Goal: Information Seeking & Learning: Learn about a topic

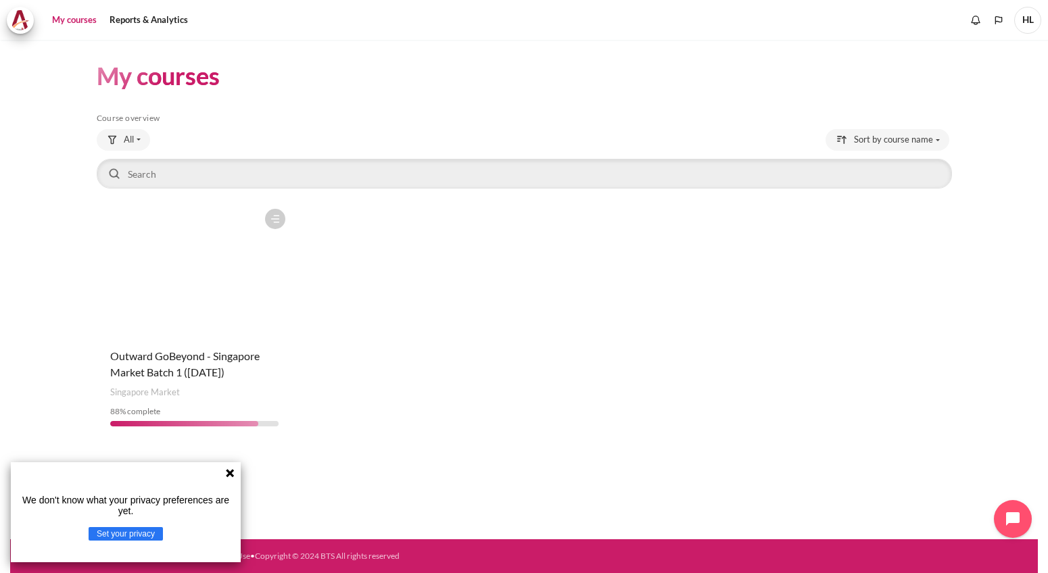
click at [585, 262] on div "Course is starred Actions for course Outward GoBeyond - Singapore Market Batch …" at bounding box center [524, 319] width 855 height 235
click at [228, 469] on icon at bounding box center [229, 473] width 11 height 11
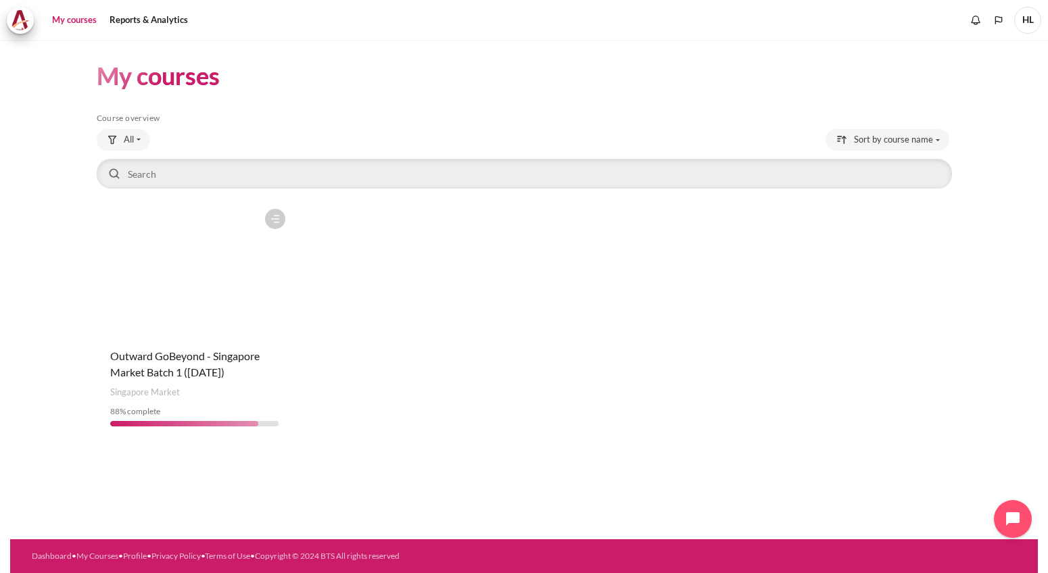
click at [566, 347] on div "Course is starred Actions for course Outward GoBeyond - Singapore Market Batch …" at bounding box center [524, 319] width 855 height 235
click at [267, 284] on figure "Content" at bounding box center [194, 269] width 195 height 135
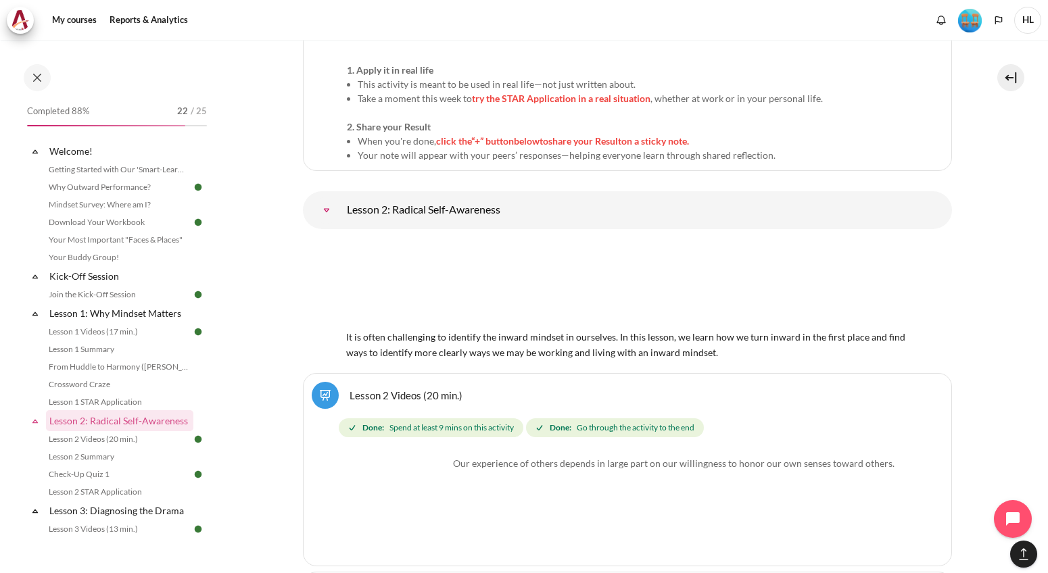
scroll to position [3012, 0]
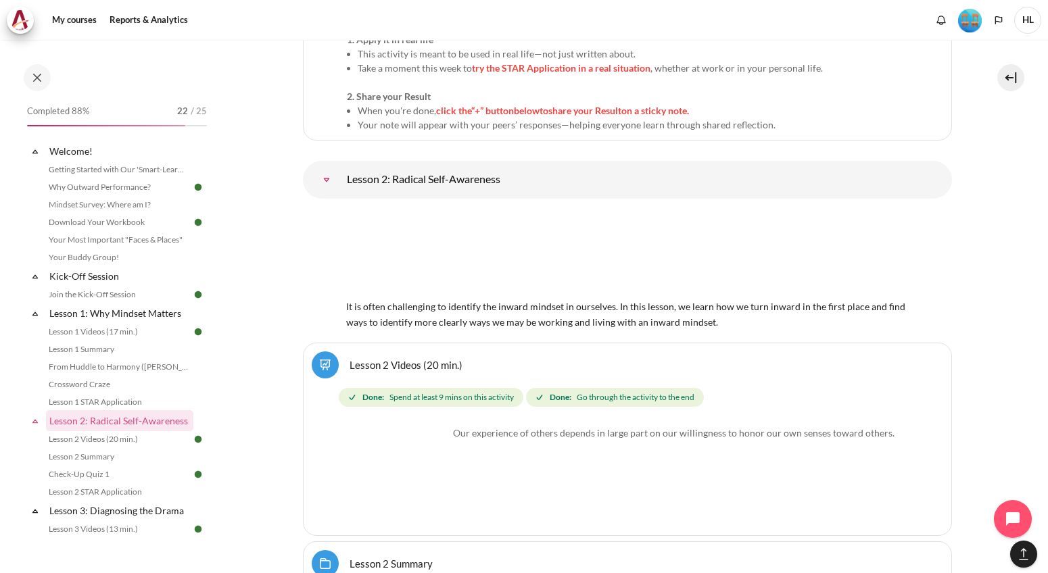
click at [472, 223] on img "Content" at bounding box center [627, 254] width 562 height 88
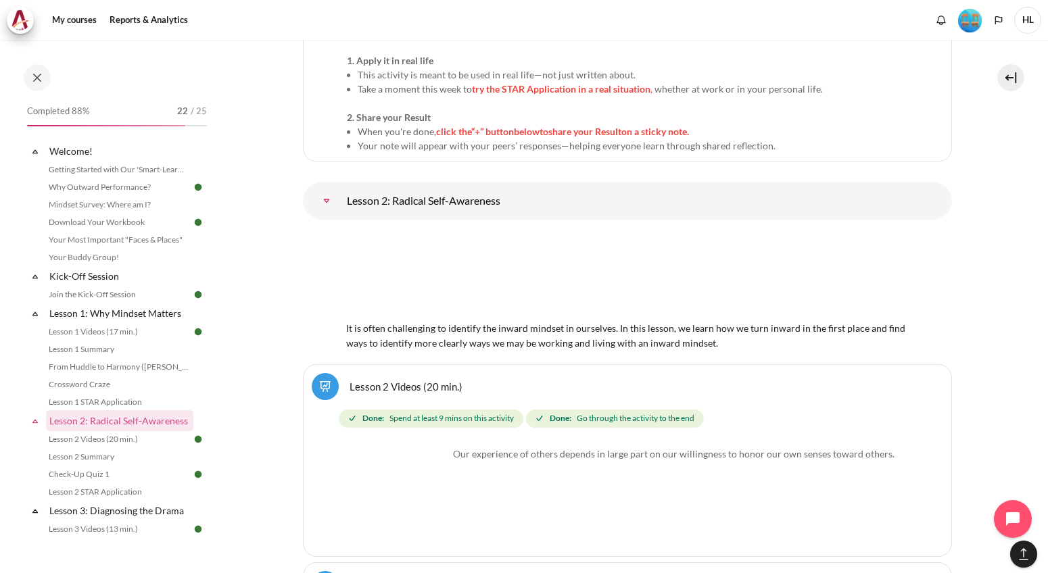
click at [420, 481] on img "Content" at bounding box center [397, 497] width 101 height 101
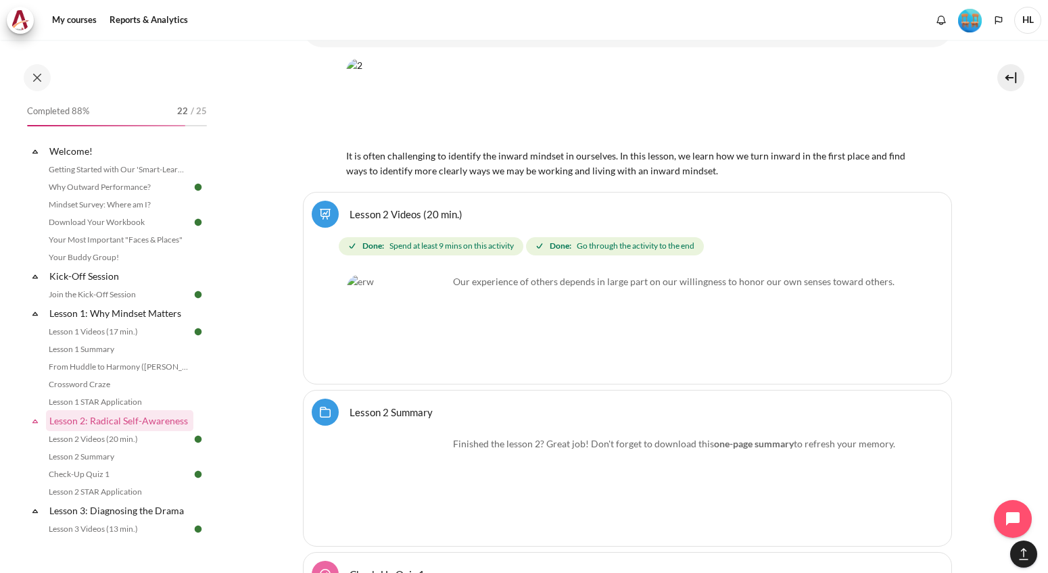
scroll to position [3215, 0]
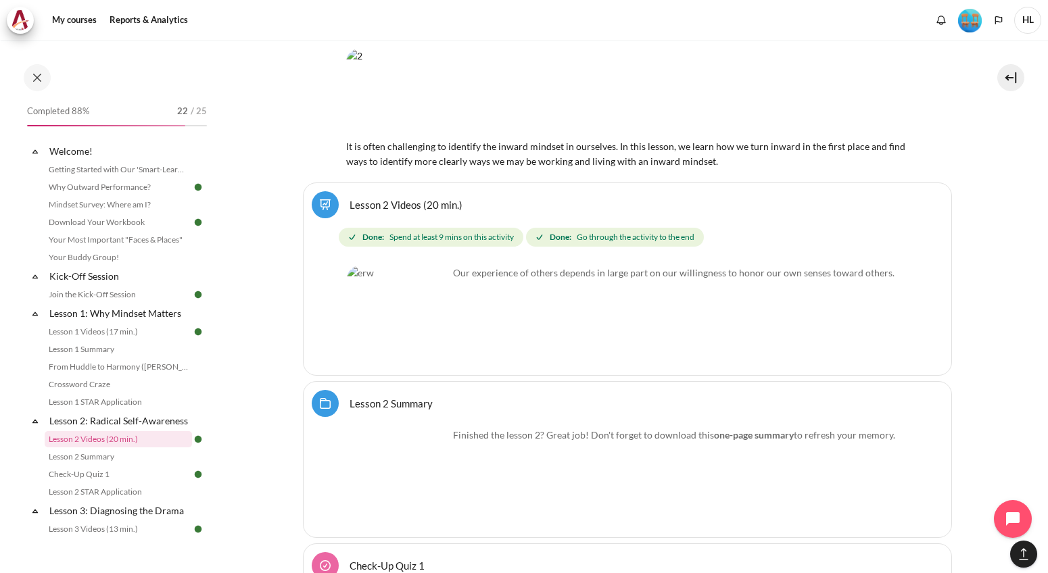
click at [395, 280] on img "Content" at bounding box center [397, 316] width 101 height 101
click at [432, 296] on img "Content" at bounding box center [397, 316] width 101 height 101
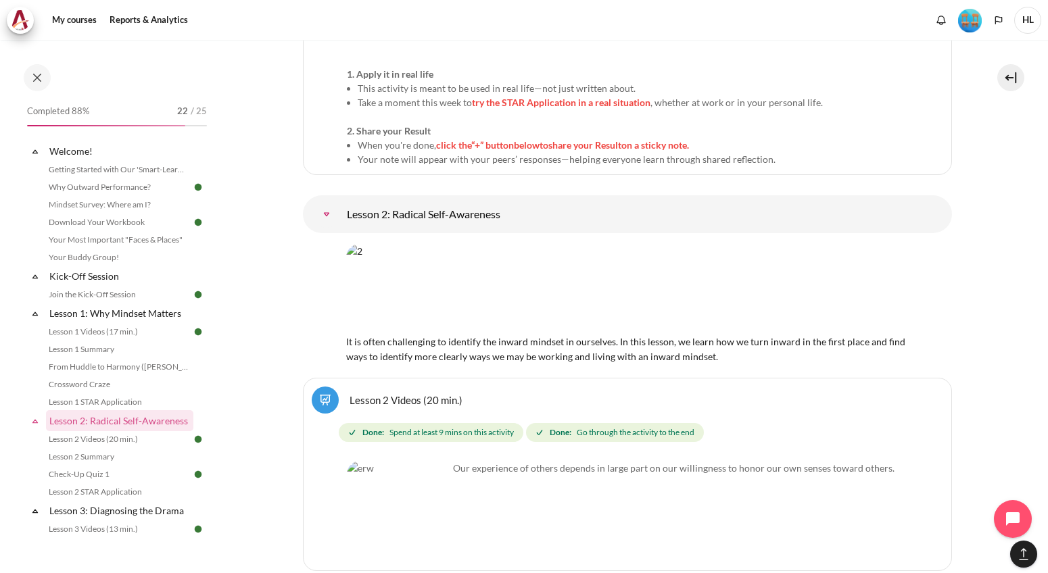
scroll to position [3012, 0]
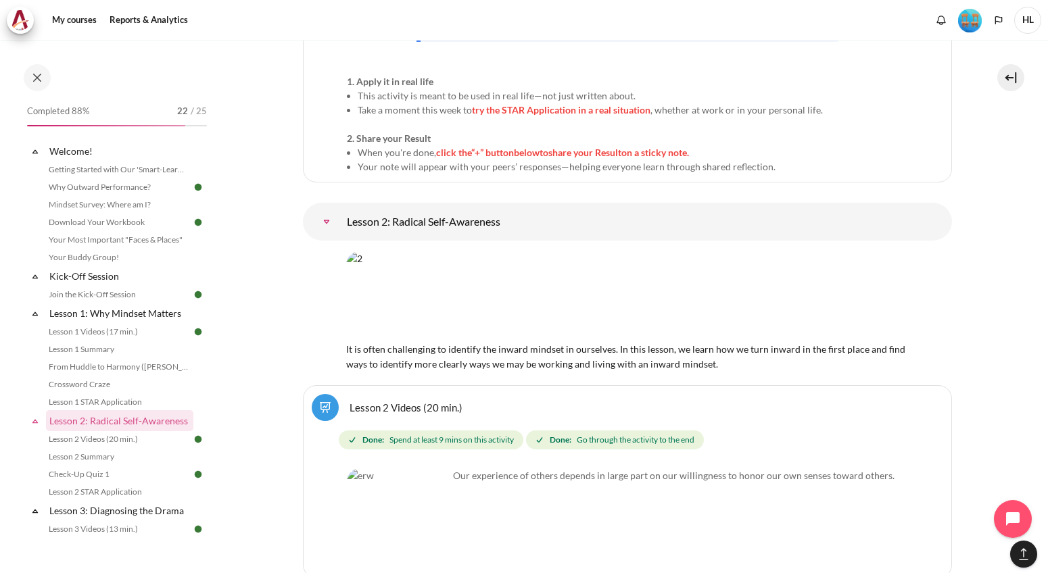
click at [340, 208] on link "Lesson 2: Radical Self-Awareness" at bounding box center [326, 221] width 27 height 27
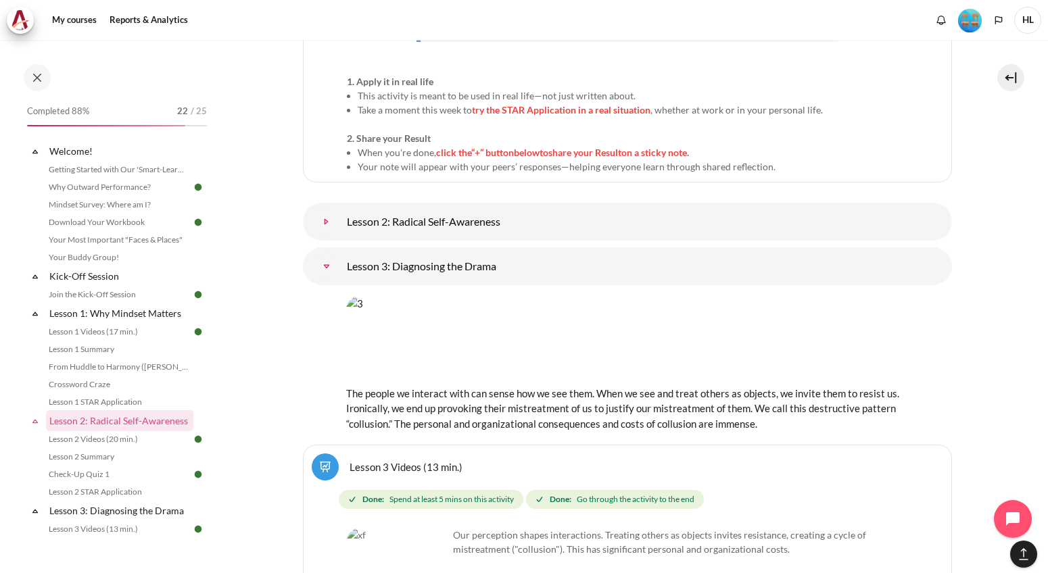
click at [340, 208] on link "Lesson 2: Radical Self-Awareness" at bounding box center [326, 221] width 27 height 27
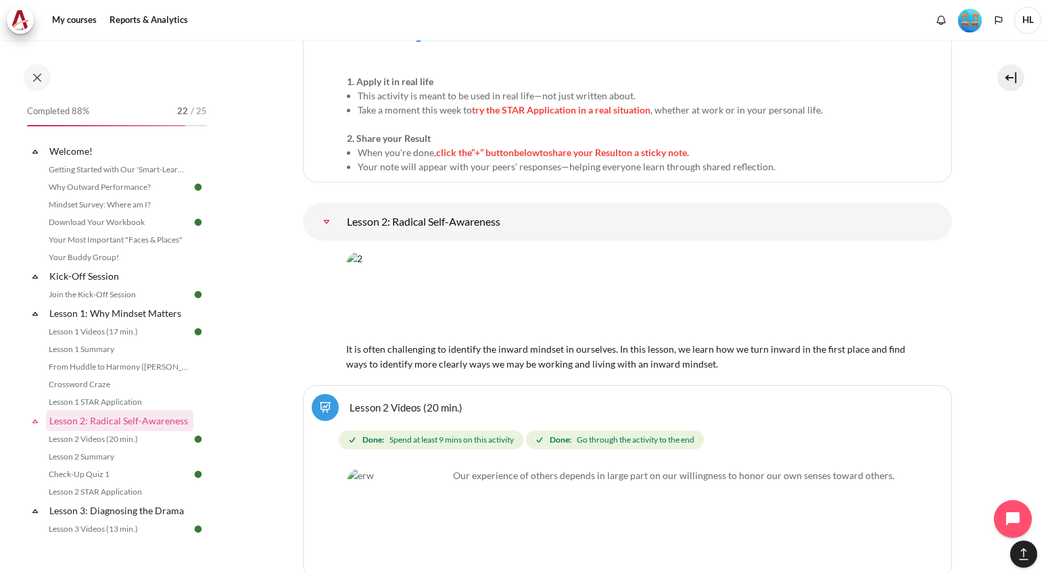
click at [487, 251] on img "Content" at bounding box center [627, 295] width 562 height 88
click at [677, 251] on img "Content" at bounding box center [627, 295] width 562 height 88
click at [85, 447] on link "Lesson 2 Videos (20 min.)" at bounding box center [118, 439] width 147 height 16
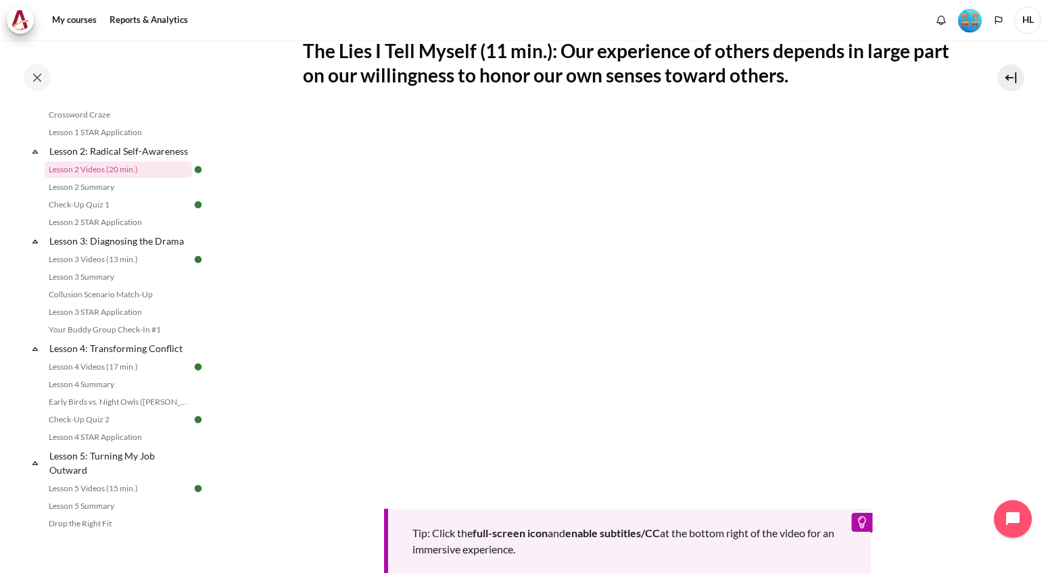
scroll to position [270, 0]
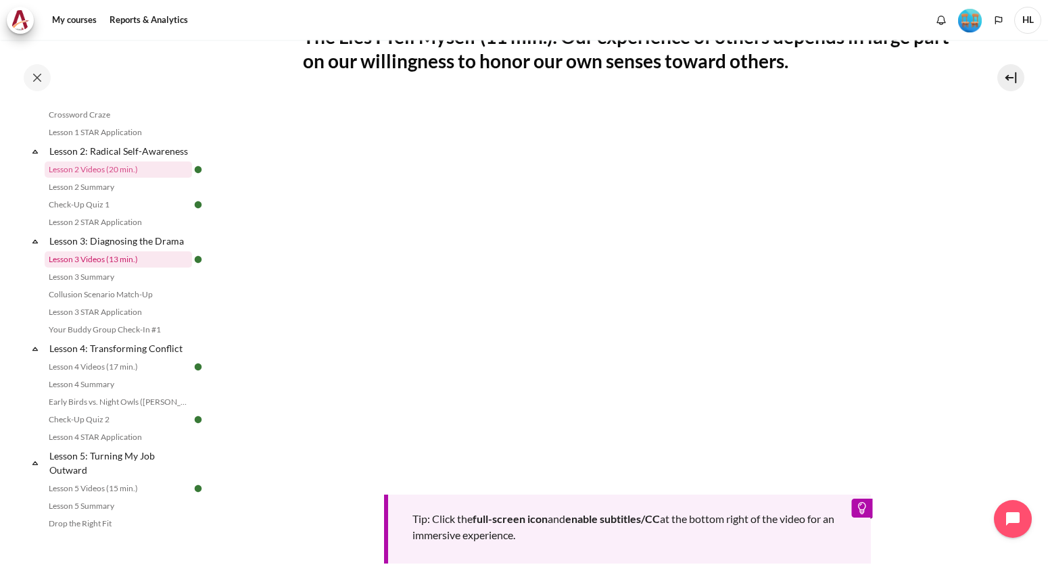
click at [119, 268] on link "Lesson 3 Videos (13 min.)" at bounding box center [118, 259] width 147 height 16
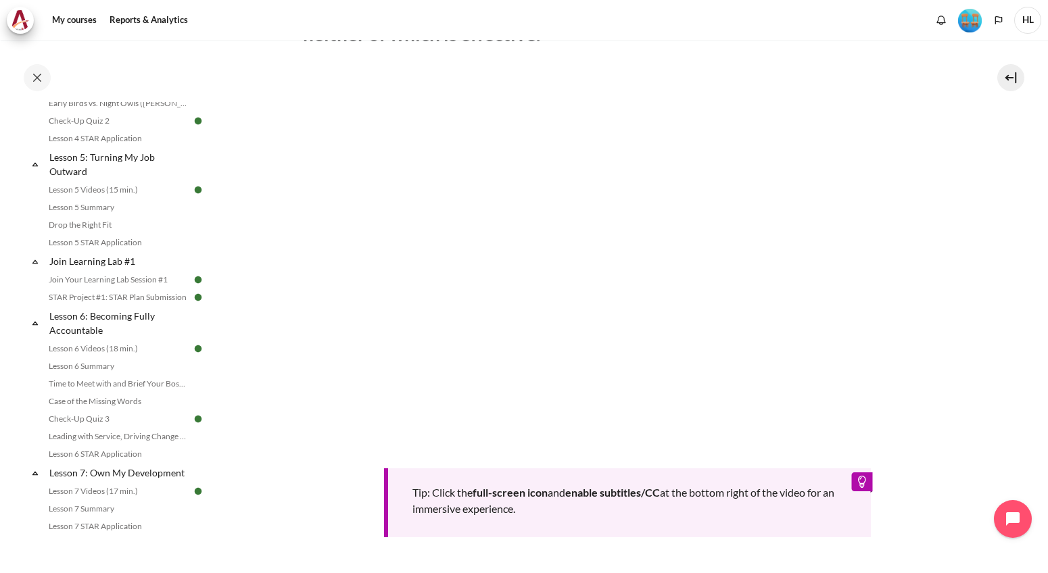
scroll to position [630, 0]
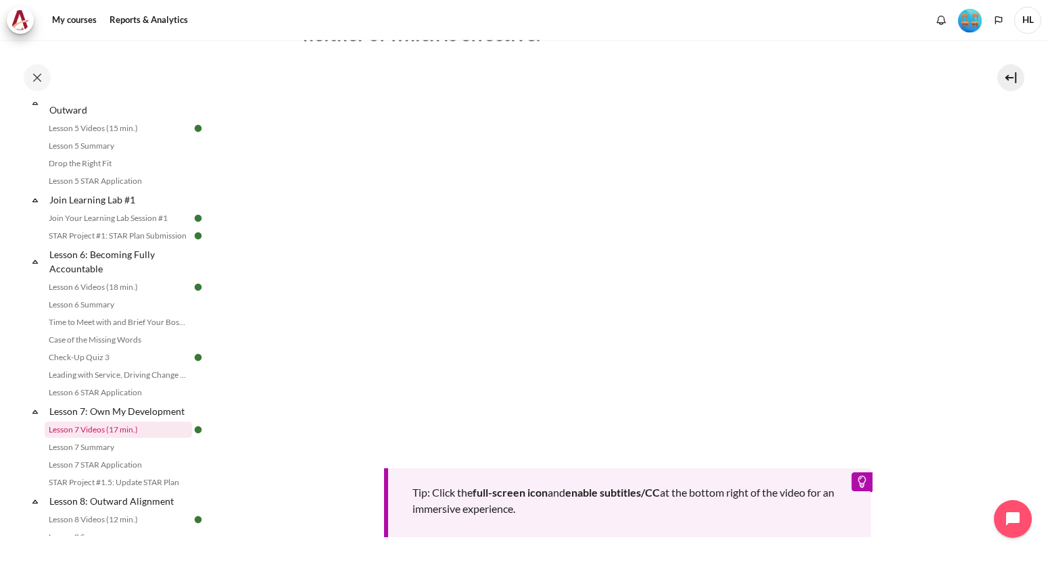
click at [122, 438] on link "Lesson 7 Videos (17 min.)" at bounding box center [118, 430] width 147 height 16
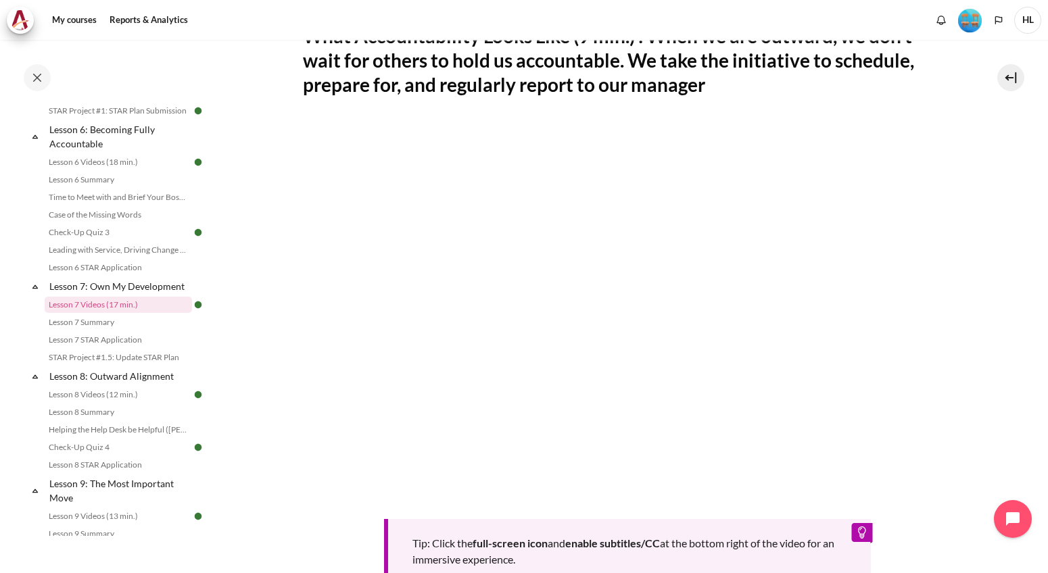
scroll to position [270, 0]
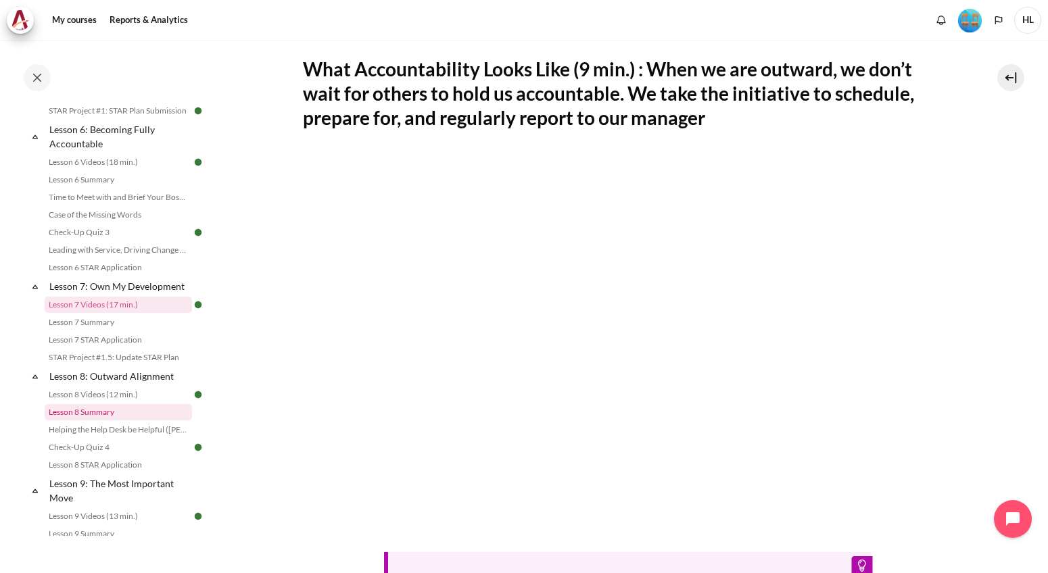
click at [114, 420] on link "Lesson 8 Summary" at bounding box center [118, 412] width 147 height 16
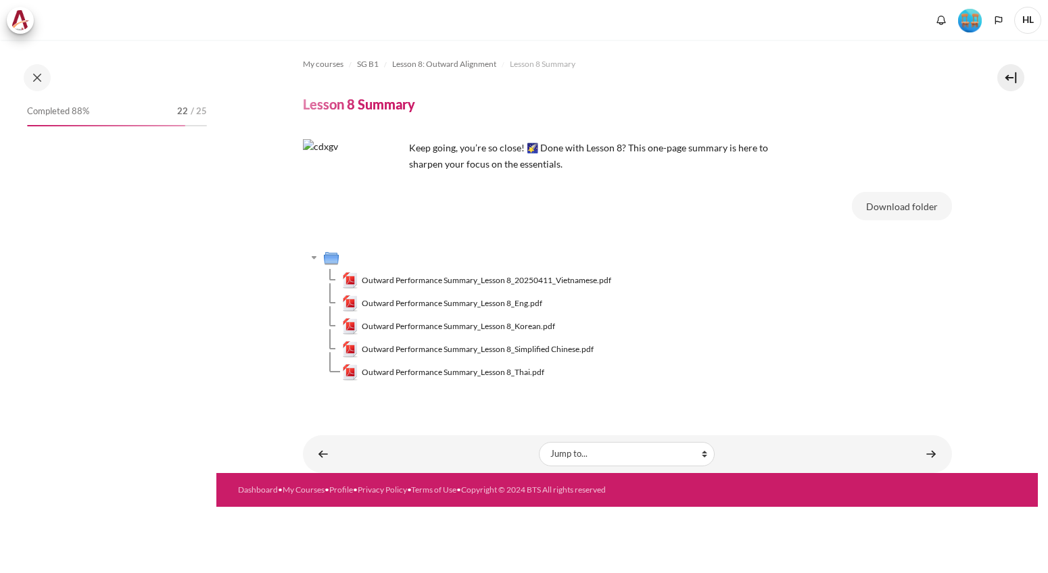
scroll to position [862, 0]
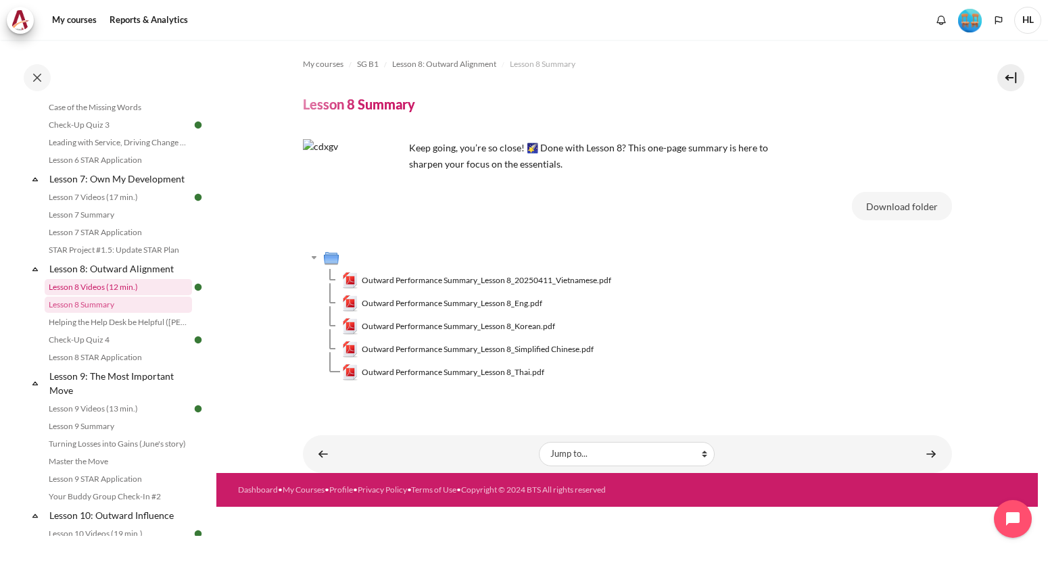
click at [101, 295] on link "Lesson 8 Videos (12 min.)" at bounding box center [118, 287] width 147 height 16
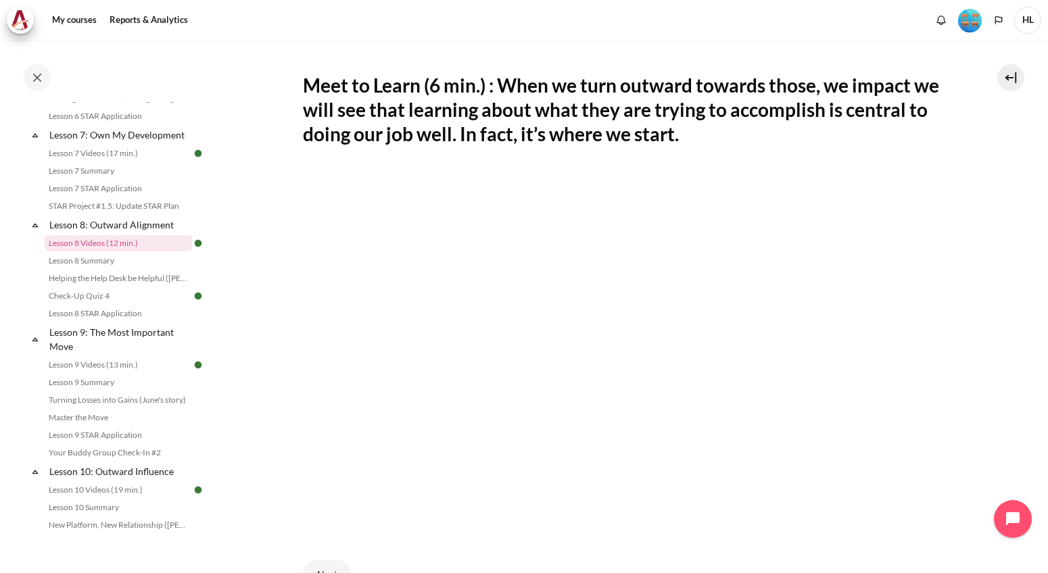
scroll to position [912, 0]
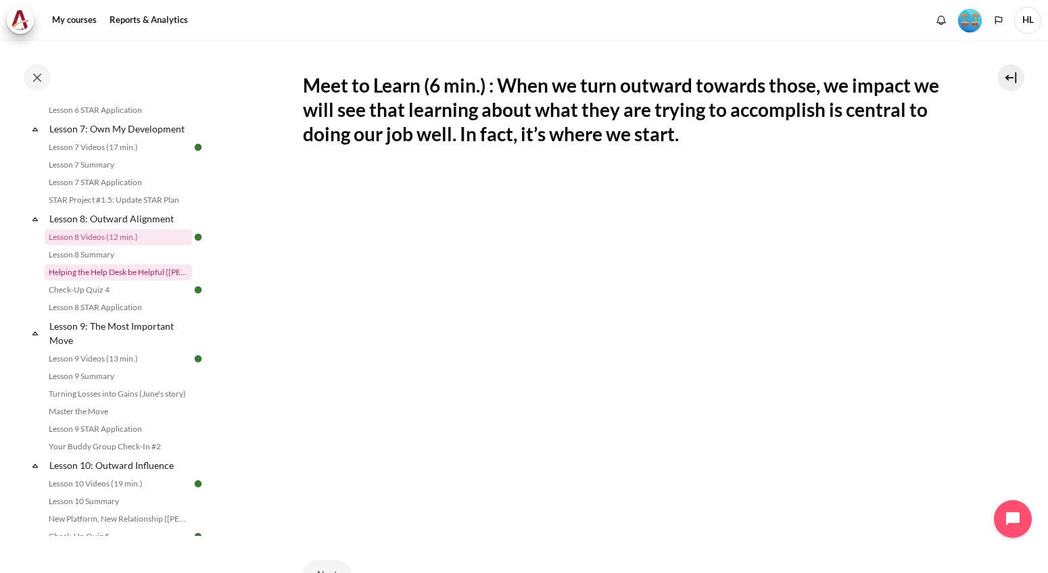
click at [141, 280] on link "Helping the Help Desk be Helpful ([PERSON_NAME]'s Story)" at bounding box center [118, 272] width 147 height 16
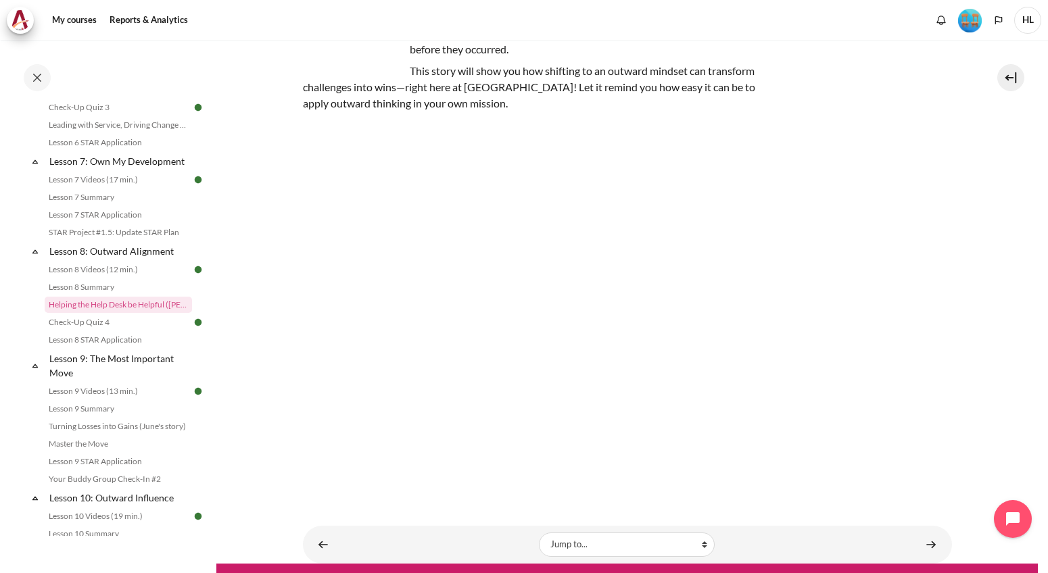
scroll to position [162, 0]
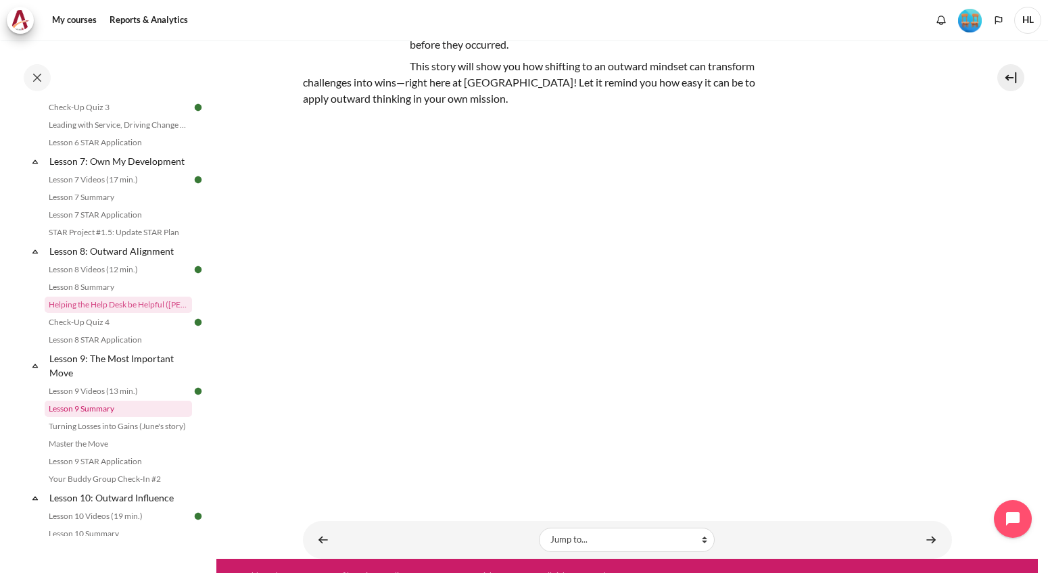
click at [99, 416] on link "Lesson 9 Summary" at bounding box center [118, 409] width 147 height 16
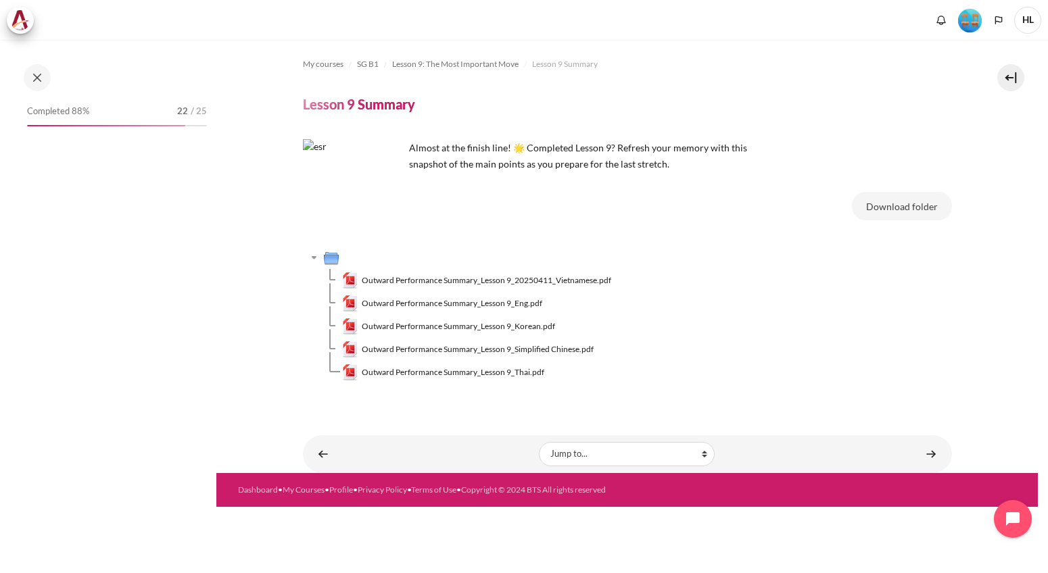
scroll to position [984, 0]
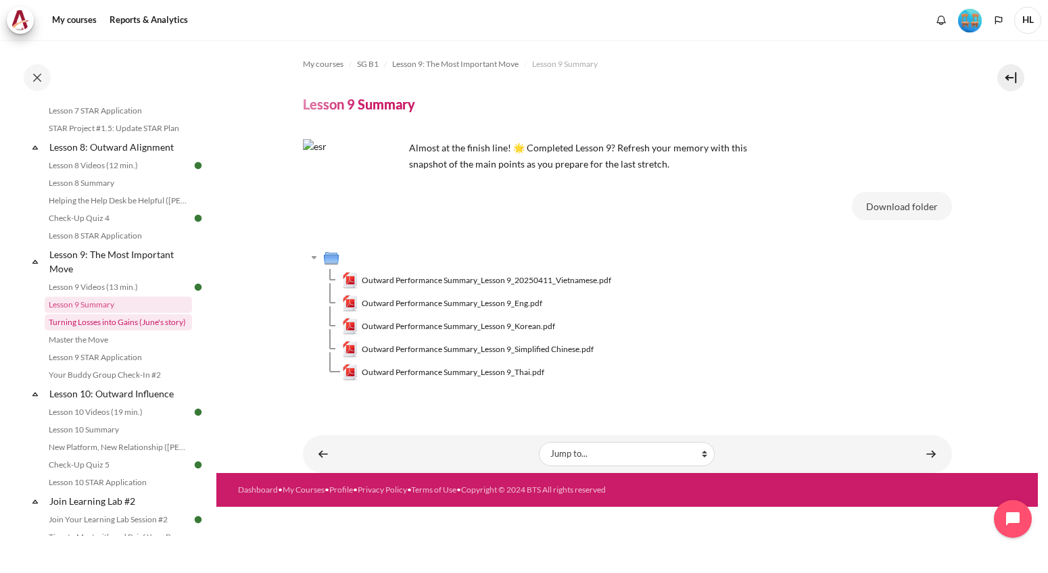
click at [118, 331] on link "Turning Losses into Gains (June's story)" at bounding box center [118, 322] width 147 height 16
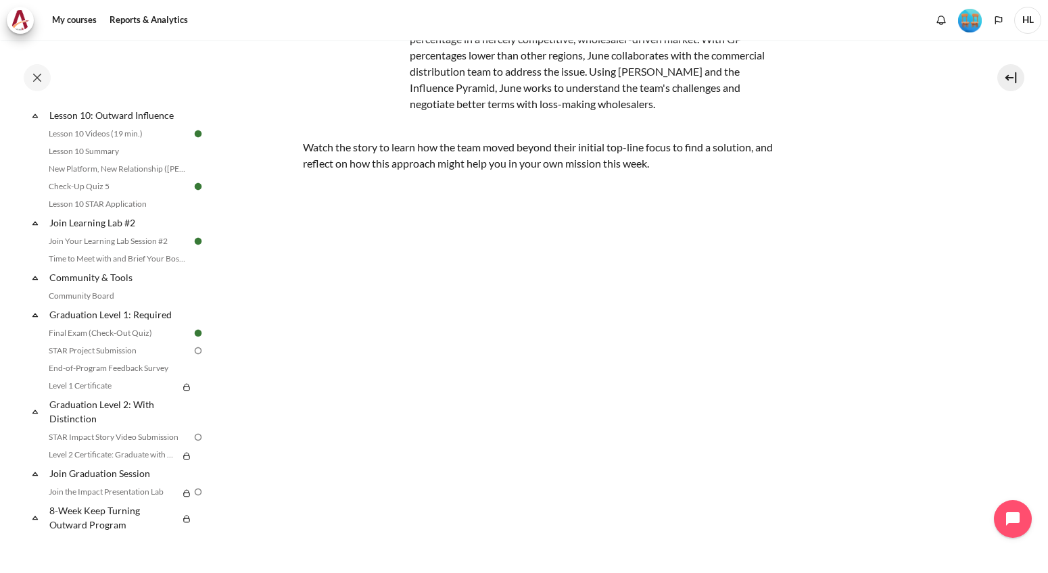
scroll to position [1277, 0]
click at [89, 354] on link "STAR Project Submission" at bounding box center [118, 351] width 147 height 16
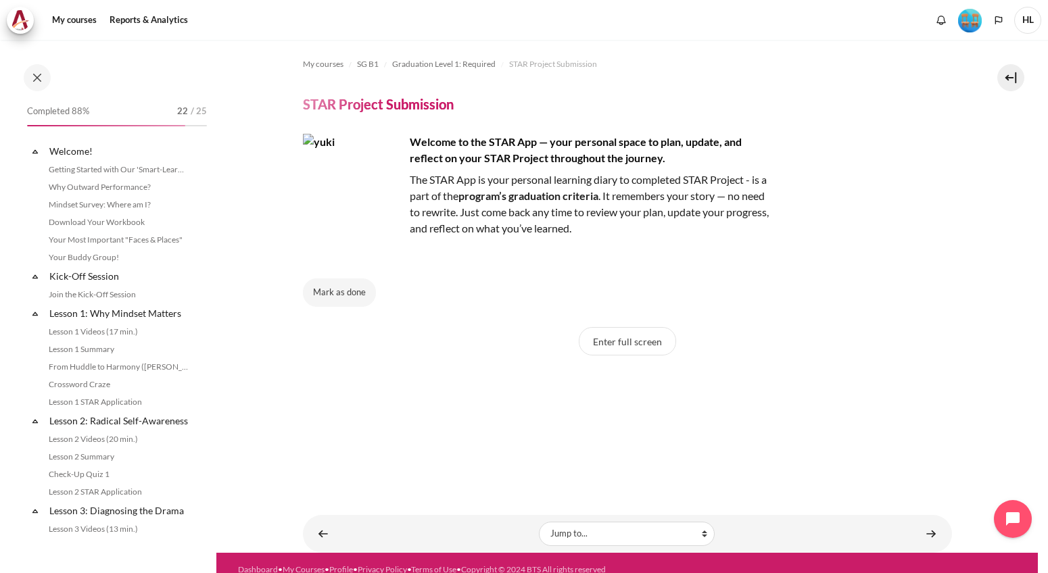
scroll to position [1277, 0]
